Goal: Check status: Check status

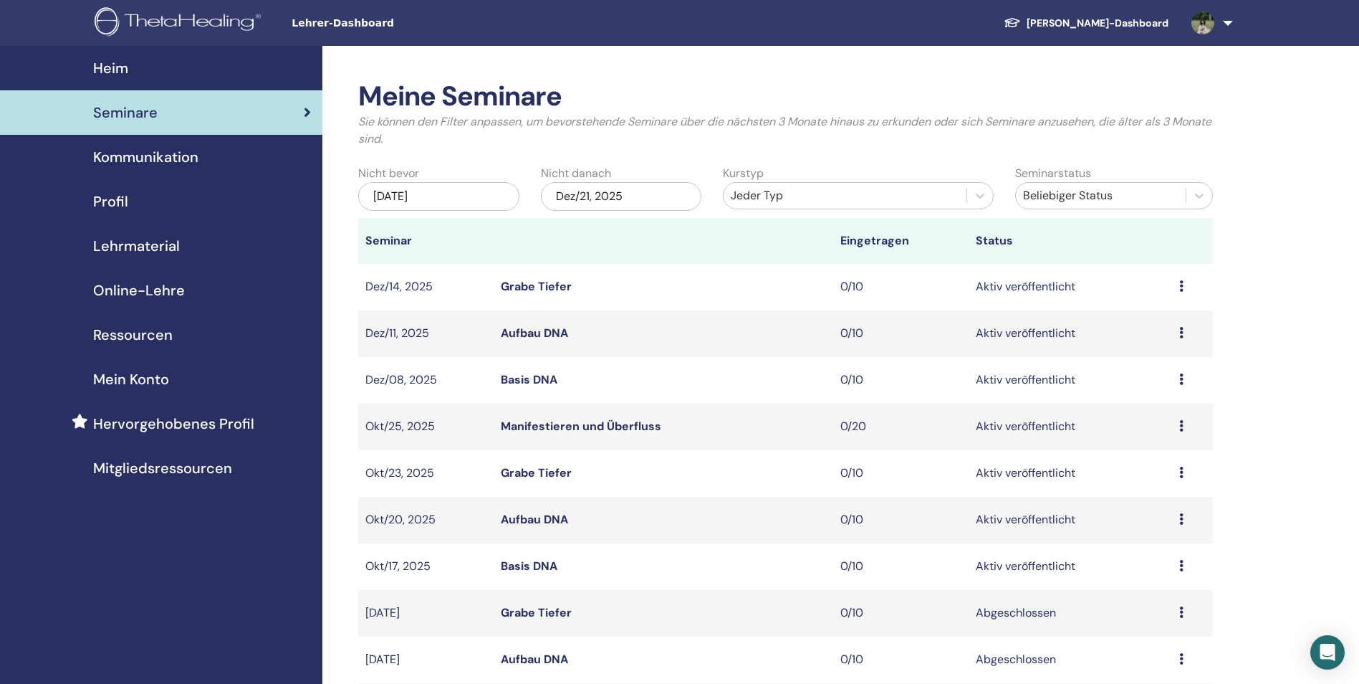
click at [830, 90] on h2 "Meine Seminare" at bounding box center [785, 96] width 855 height 33
click at [657, 195] on div "Dez/21, 2025" at bounding box center [621, 196] width 161 height 29
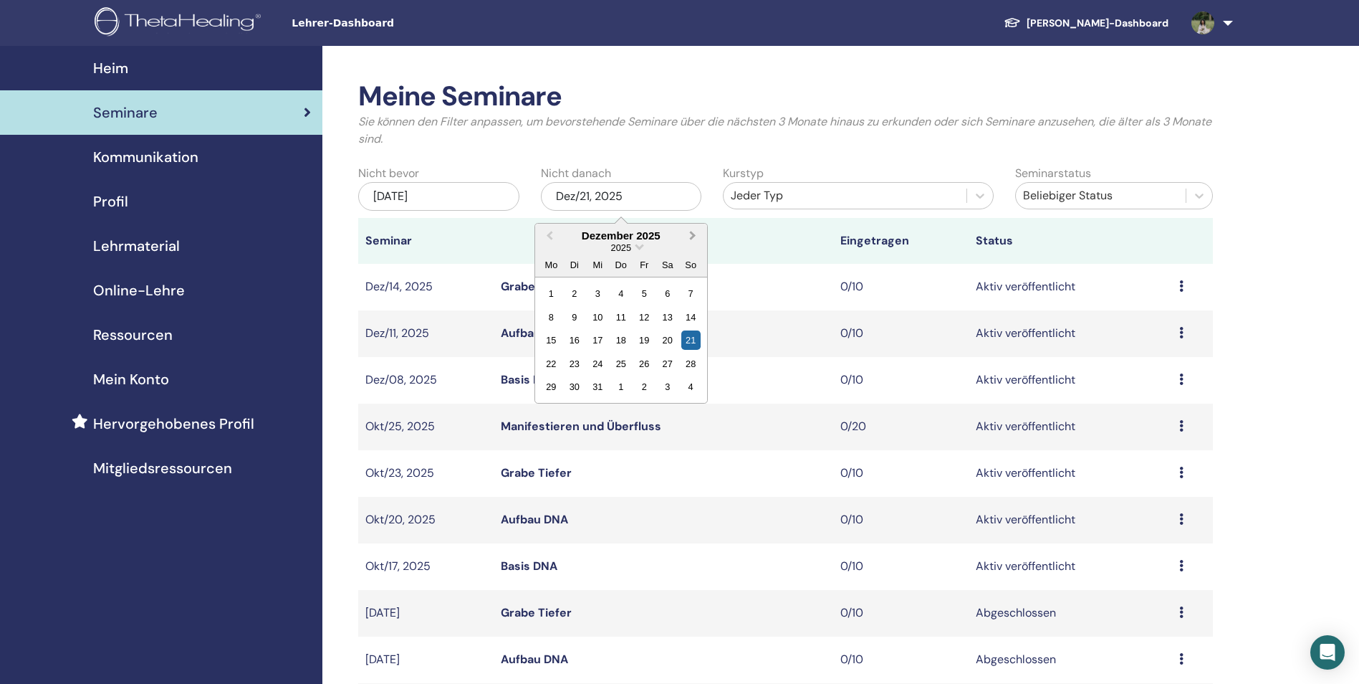
click at [693, 235] on span "Next Month" at bounding box center [693, 235] width 0 height 15
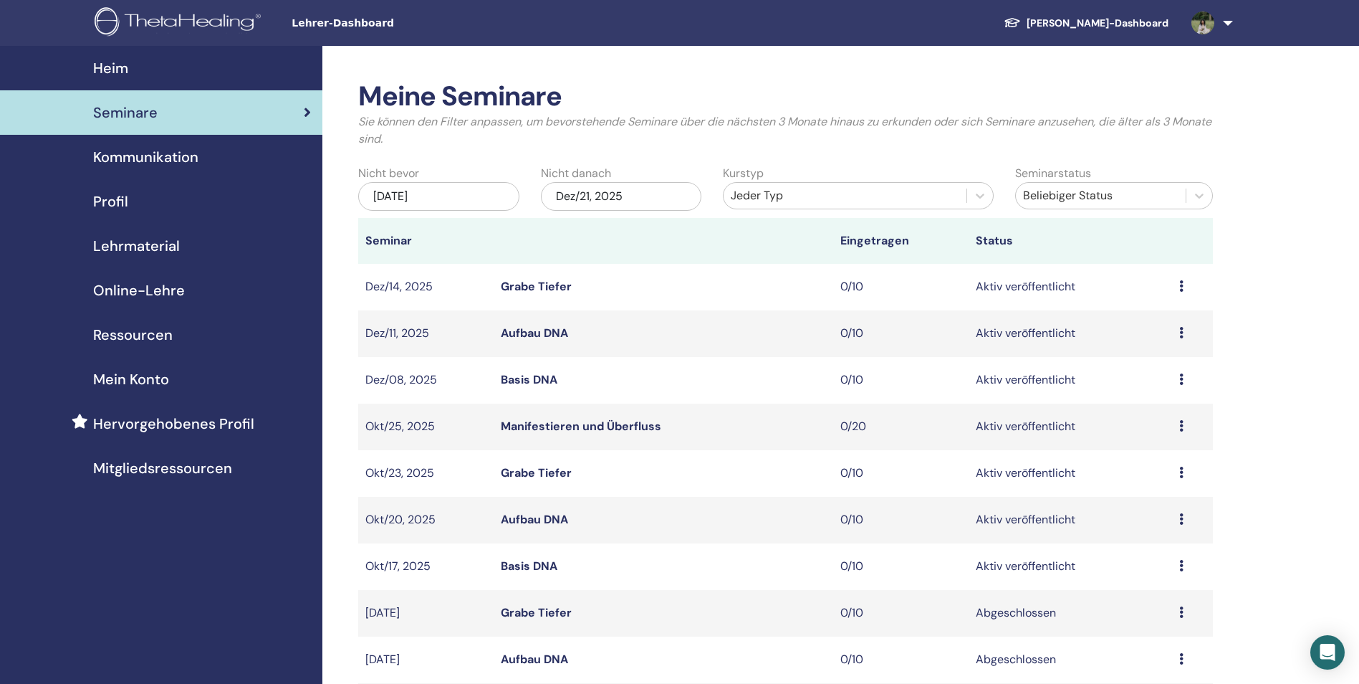
click at [742, 262] on th at bounding box center [663, 241] width 339 height 46
click at [671, 201] on div "Dez/21, 2025" at bounding box center [621, 196] width 161 height 29
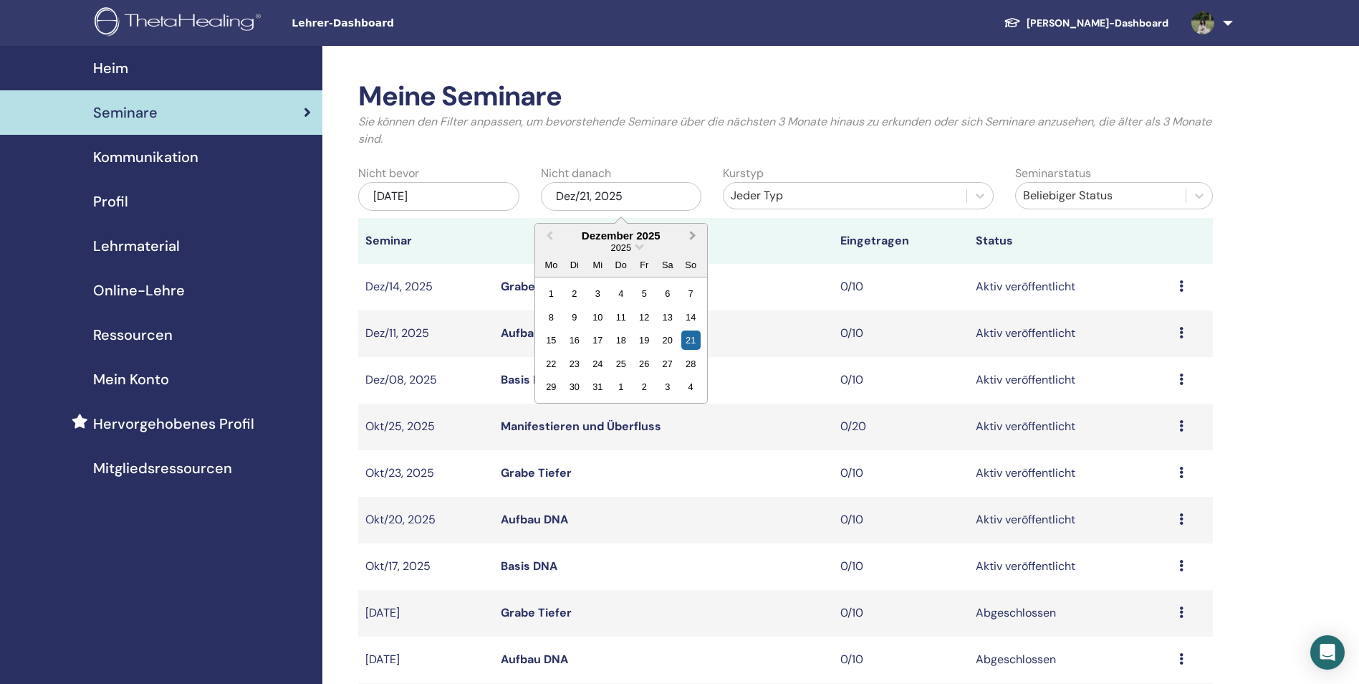
click at [693, 234] on span "Next Month" at bounding box center [693, 235] width 0 height 15
click at [675, 365] on div "21" at bounding box center [667, 363] width 19 height 19
